Goal: Task Accomplishment & Management: Use online tool/utility

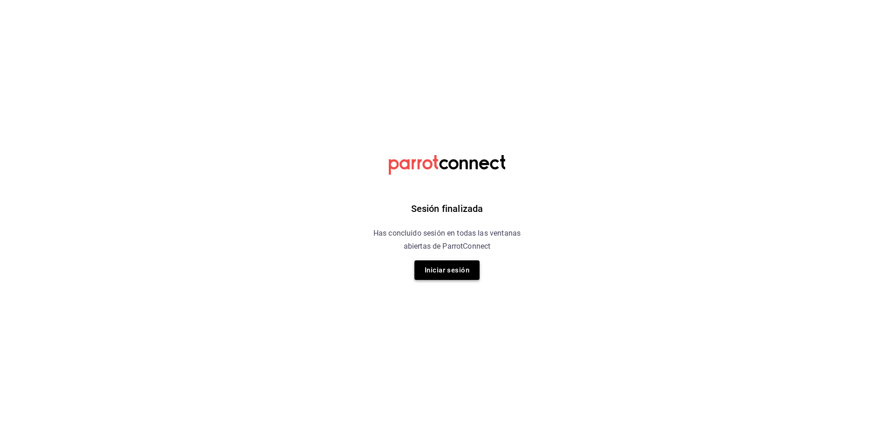
click at [450, 268] on button "Iniciar sesión" at bounding box center [446, 270] width 65 height 20
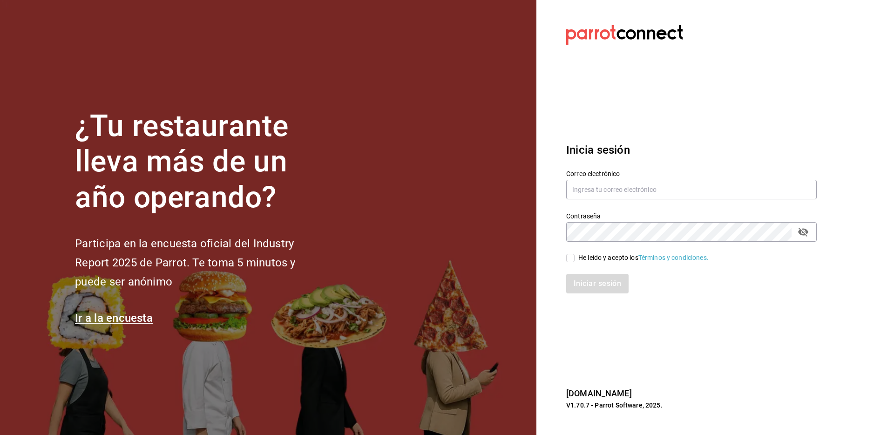
click at [609, 167] on div "Correo electrónico" at bounding box center [686, 179] width 262 height 42
click at [609, 175] on label "Correo electrónico" at bounding box center [691, 173] width 250 height 7
click at [609, 184] on input "text" at bounding box center [691, 190] width 250 height 20
type input "[EMAIL_ADDRESS][DOMAIN_NAME]"
click at [580, 266] on div "Iniciar sesión" at bounding box center [686, 278] width 262 height 31
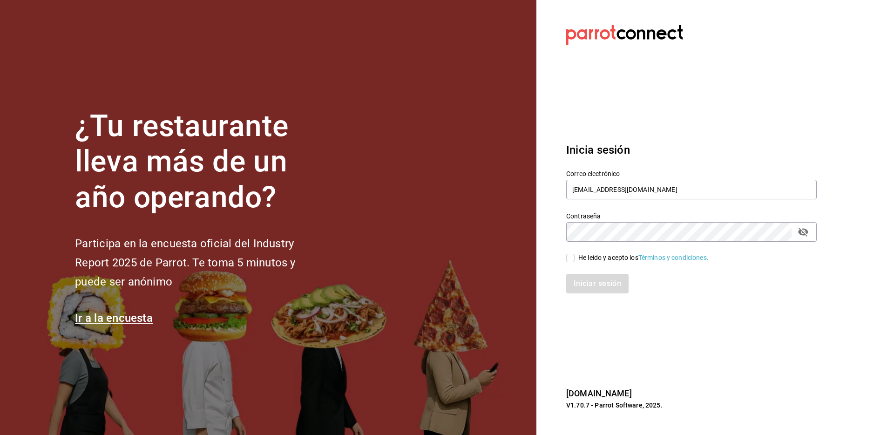
click at [583, 263] on div "Iniciar sesión" at bounding box center [686, 278] width 262 height 31
drag, startPoint x: 589, startPoint y: 256, endPoint x: 588, endPoint y: 261, distance: 5.8
click at [589, 256] on div "He leído y acepto los Términos y condiciones." at bounding box center [643, 258] width 130 height 10
click at [574, 256] on input "He leído y acepto los Términos y condiciones." at bounding box center [570, 258] width 8 height 8
checkbox input "true"
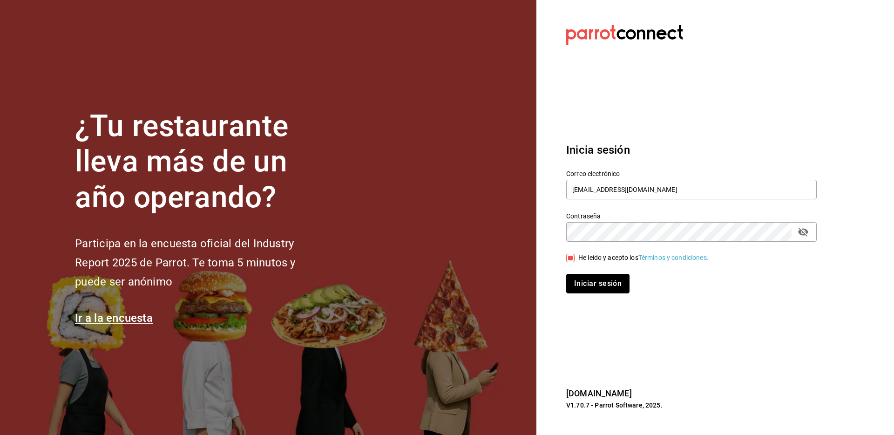
click at [584, 278] on button "Iniciar sesión" at bounding box center [597, 284] width 63 height 20
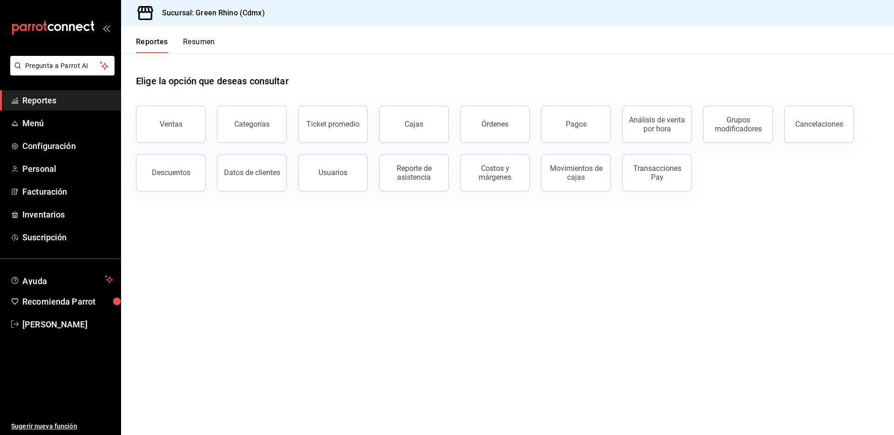
click at [172, 129] on button "Ventas" at bounding box center [171, 124] width 70 height 37
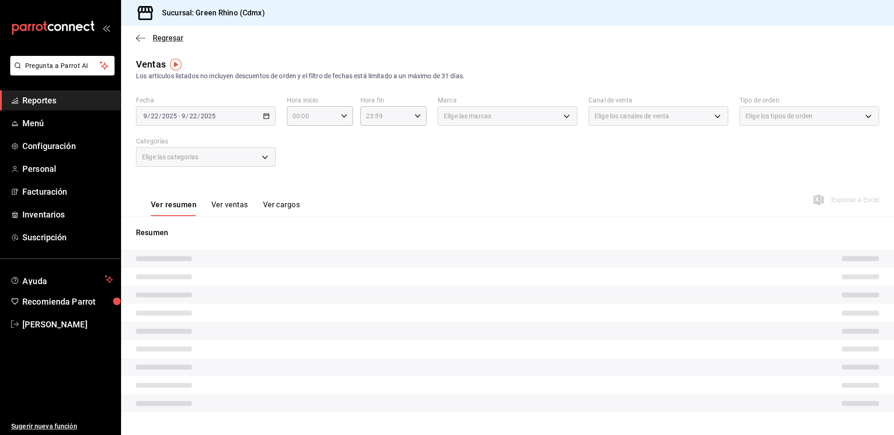
click at [164, 40] on span "Regresar" at bounding box center [168, 38] width 31 height 9
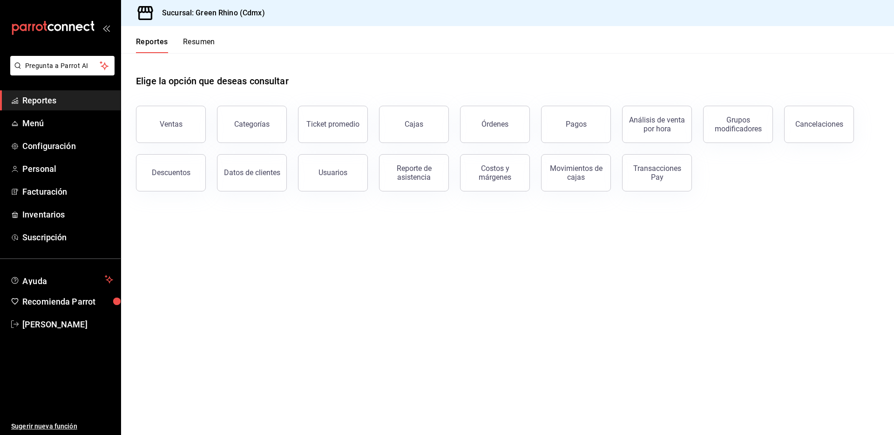
click at [196, 53] on div "Reportes Resumen Elige la opción que deseas consultar Ventas Categorías Ticket …" at bounding box center [507, 230] width 773 height 409
drag, startPoint x: 201, startPoint y: 41, endPoint x: 250, endPoint y: 63, distance: 54.0
click at [201, 42] on button "Resumen" at bounding box center [199, 45] width 32 height 16
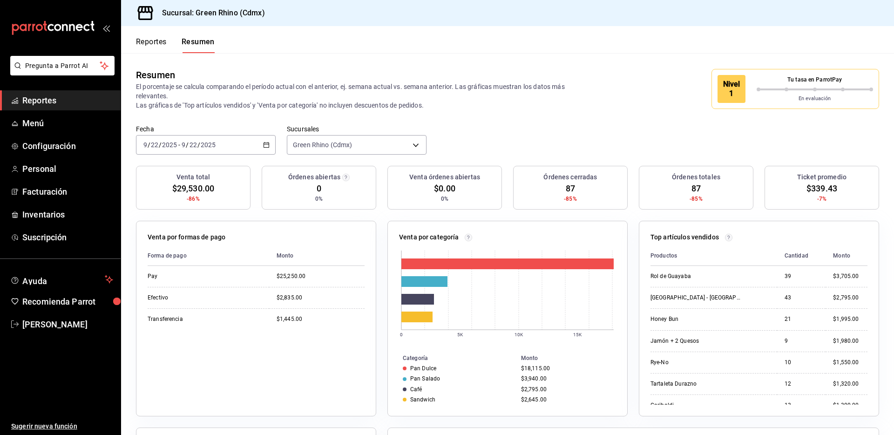
click at [400, 202] on div "Venta órdenes abiertas $0.00 0%" at bounding box center [444, 188] width 115 height 44
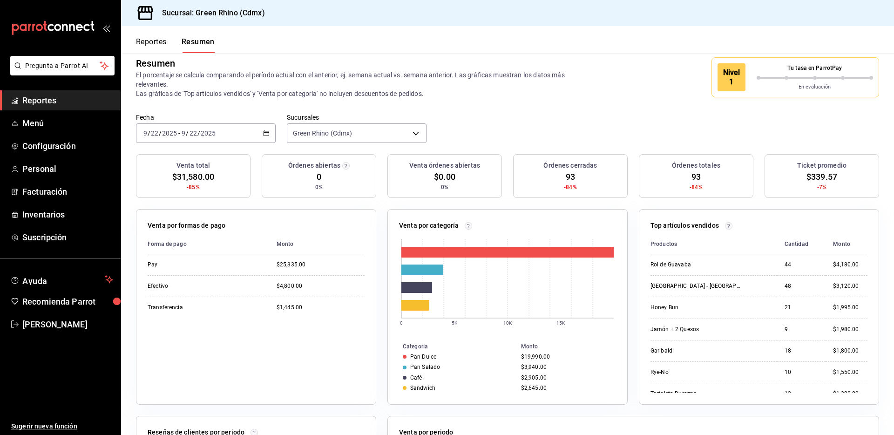
scroll to position [14, 0]
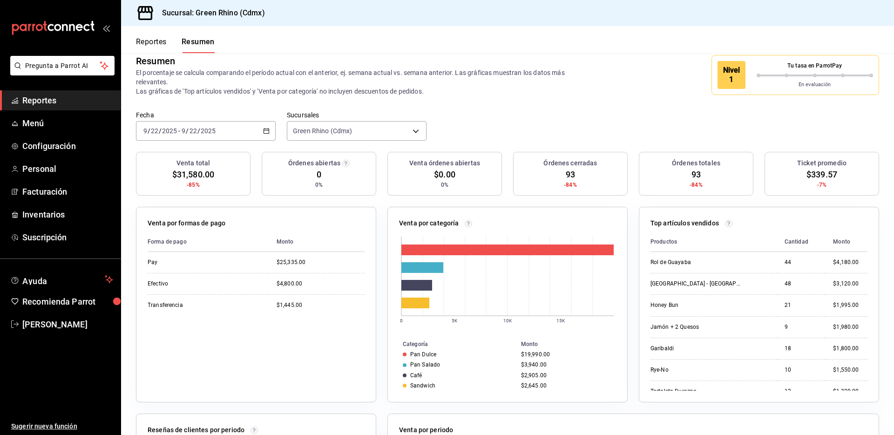
click at [231, 128] on div "2025-09-22 9 / 22 / 2025 - 2025-09-22 9 / 22 / 2025" at bounding box center [206, 131] width 140 height 20
click at [171, 219] on span "Mes actual" at bounding box center [180, 222] width 72 height 10
